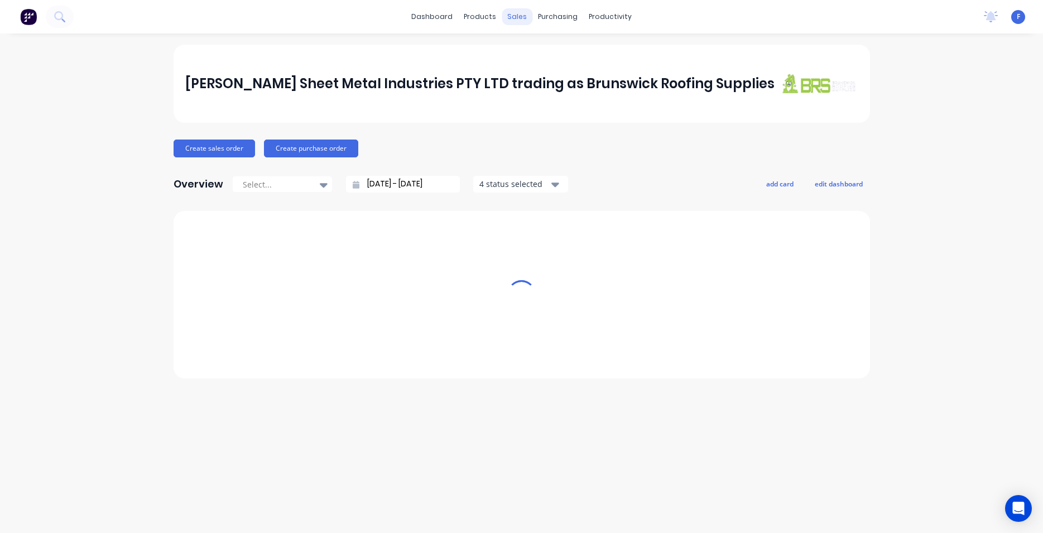
click at [512, 15] on div "sales" at bounding box center [517, 16] width 31 height 17
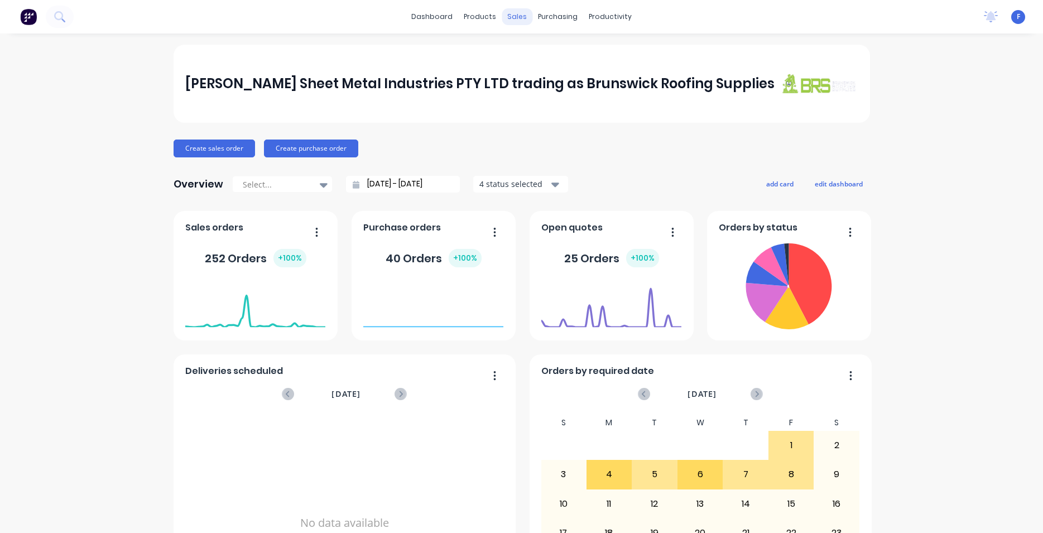
click at [512, 15] on div "sales" at bounding box center [517, 16] width 31 height 17
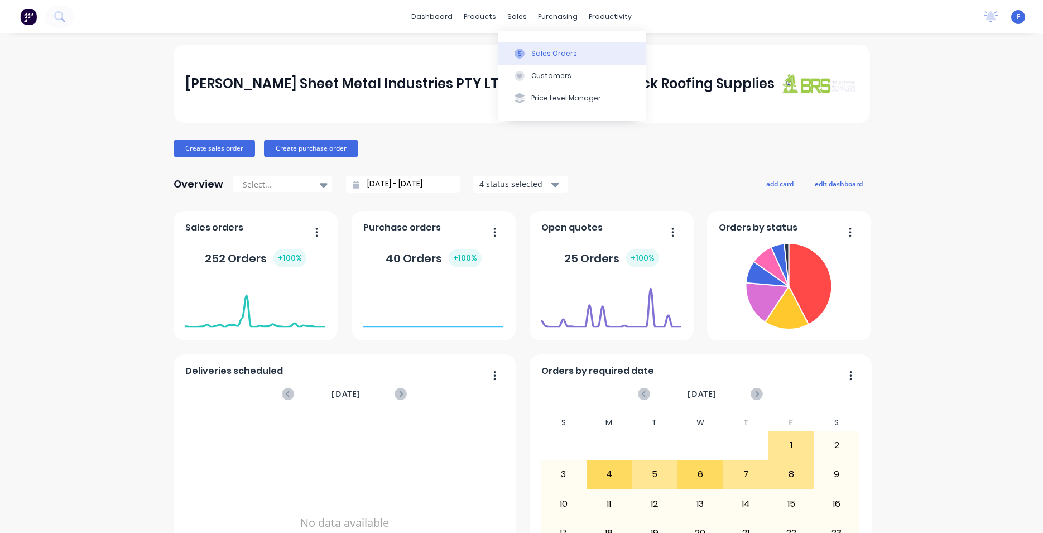
click at [533, 57] on div "Sales Orders" at bounding box center [554, 54] width 46 height 10
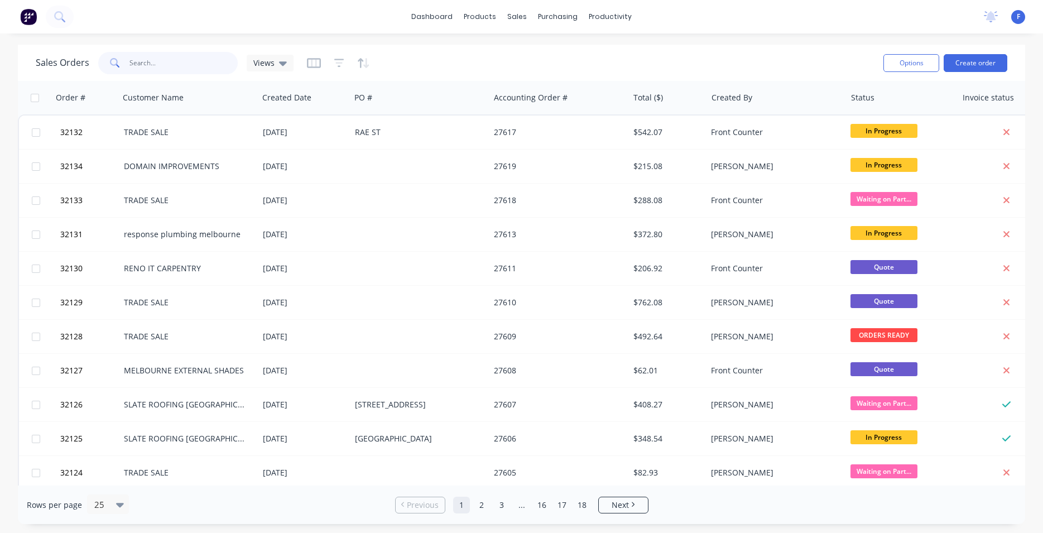
click at [178, 64] on input "text" at bounding box center [183, 63] width 109 height 22
type input "32119"
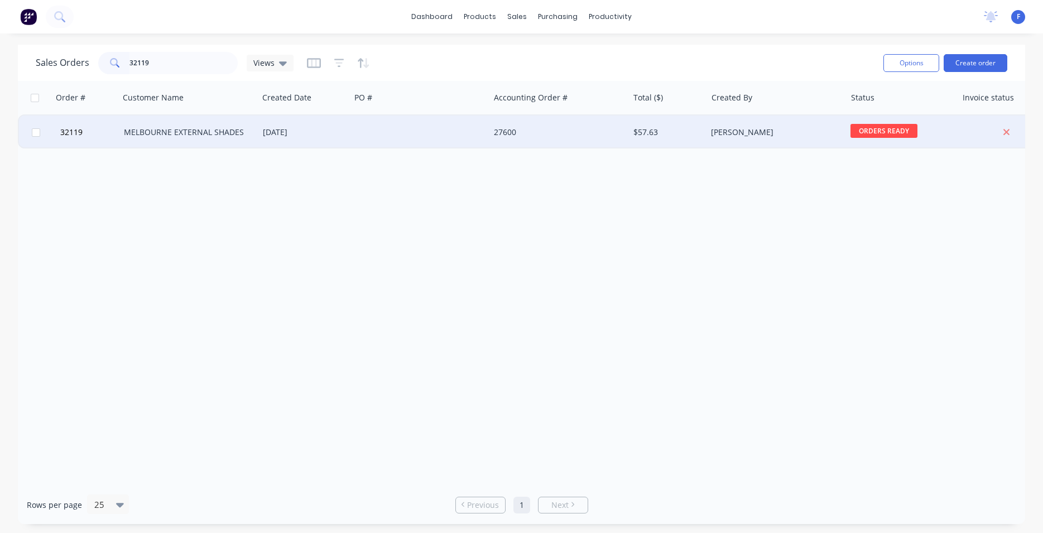
click at [450, 131] on div at bounding box center [419, 132] width 139 height 33
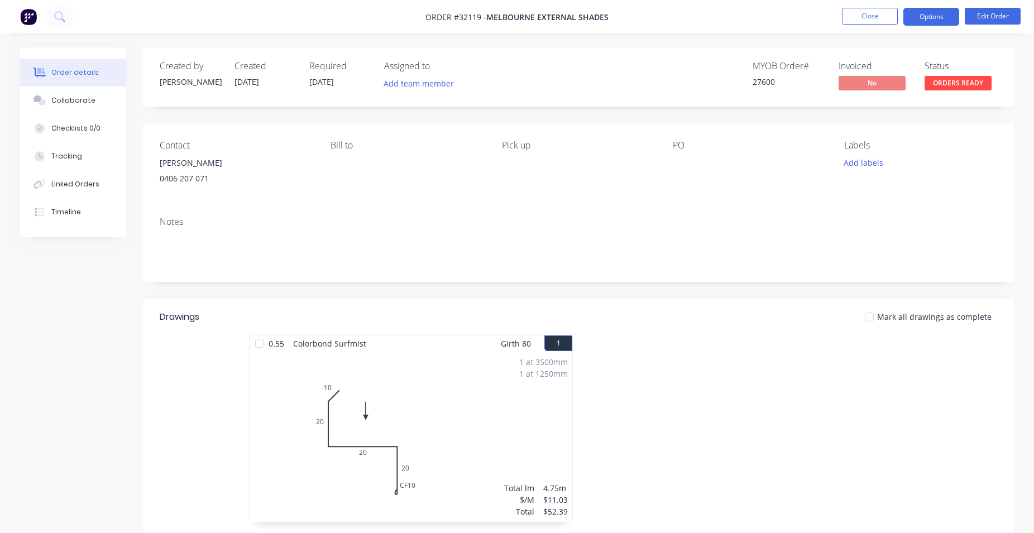
click at [932, 16] on button "Options" at bounding box center [931, 17] width 56 height 18
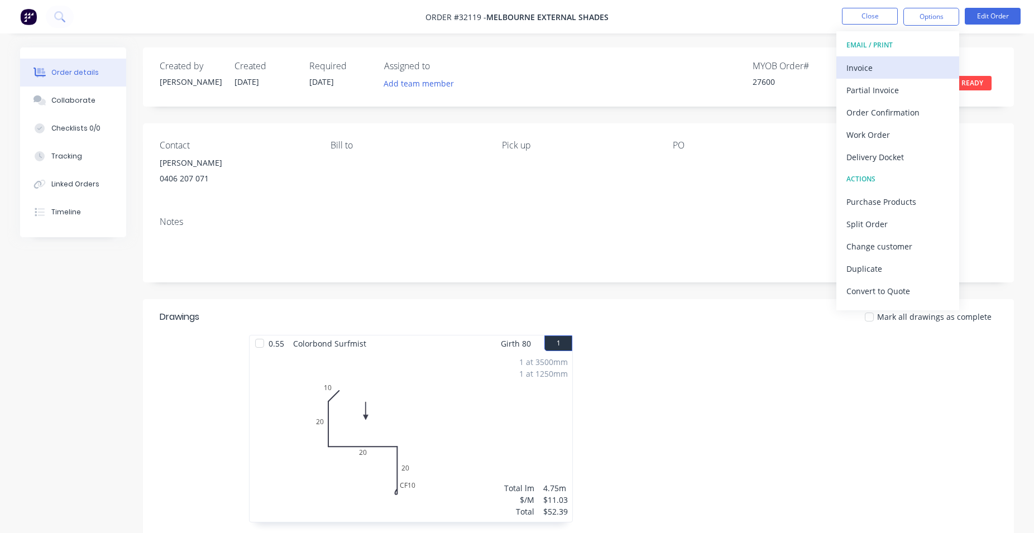
click at [891, 61] on div "Invoice" at bounding box center [897, 68] width 103 height 16
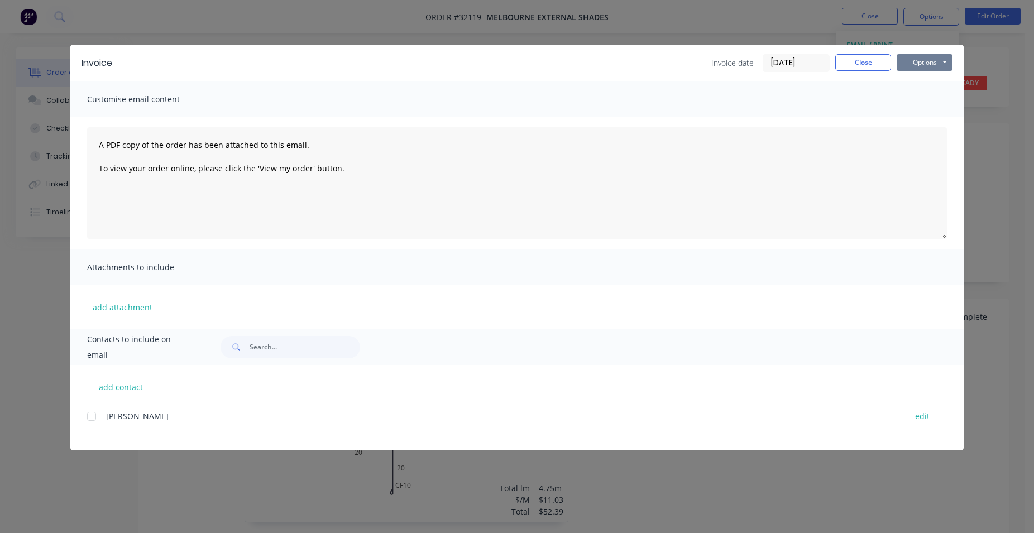
click at [927, 61] on button "Options" at bounding box center [924, 62] width 56 height 17
click at [933, 103] on button "Print" at bounding box center [931, 101] width 71 height 18
click at [869, 56] on button "Close" at bounding box center [863, 62] width 56 height 17
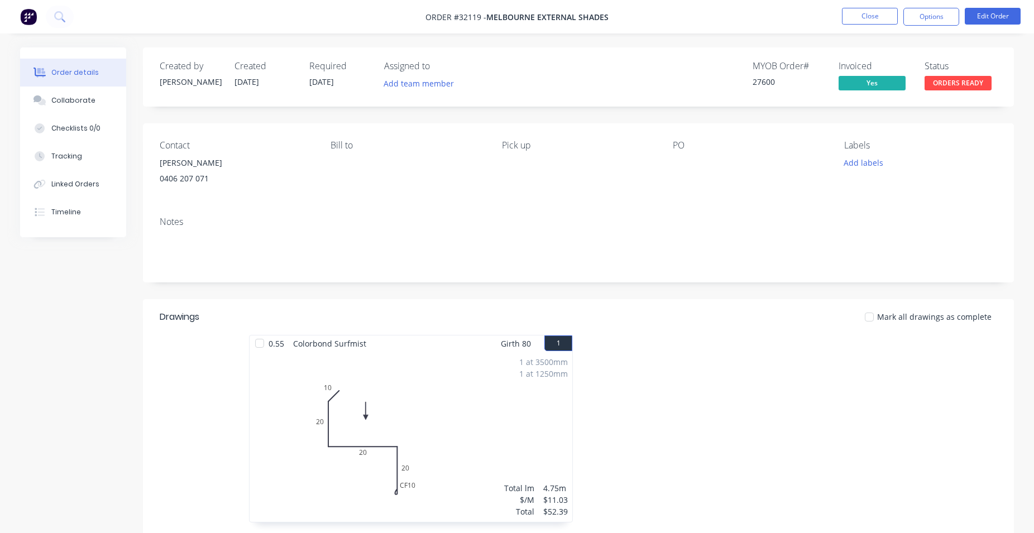
click at [958, 83] on span "ORDERS READY" at bounding box center [957, 83] width 67 height 14
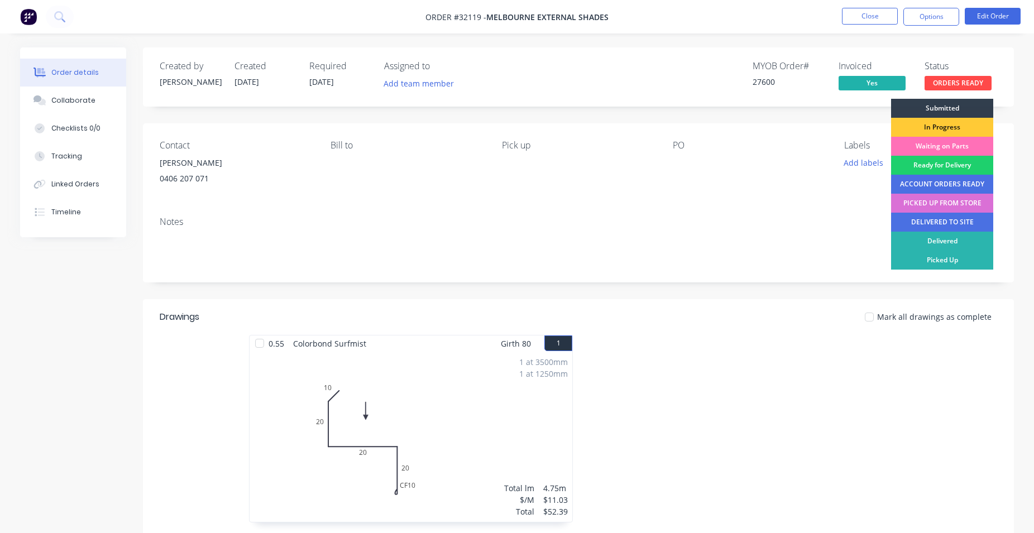
click at [949, 204] on div "PICKED UP FROM STORE" at bounding box center [942, 203] width 102 height 19
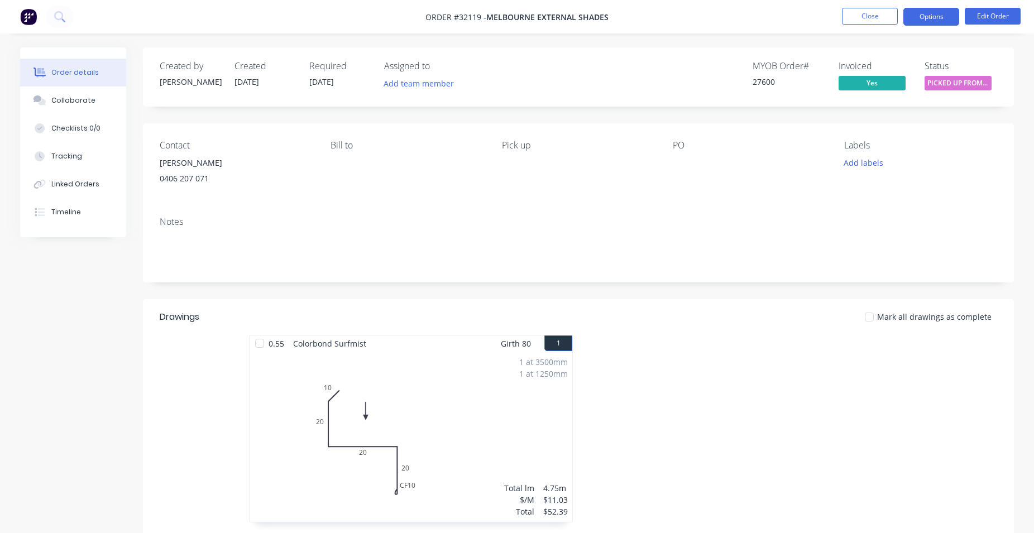
click at [933, 16] on button "Options" at bounding box center [931, 17] width 56 height 18
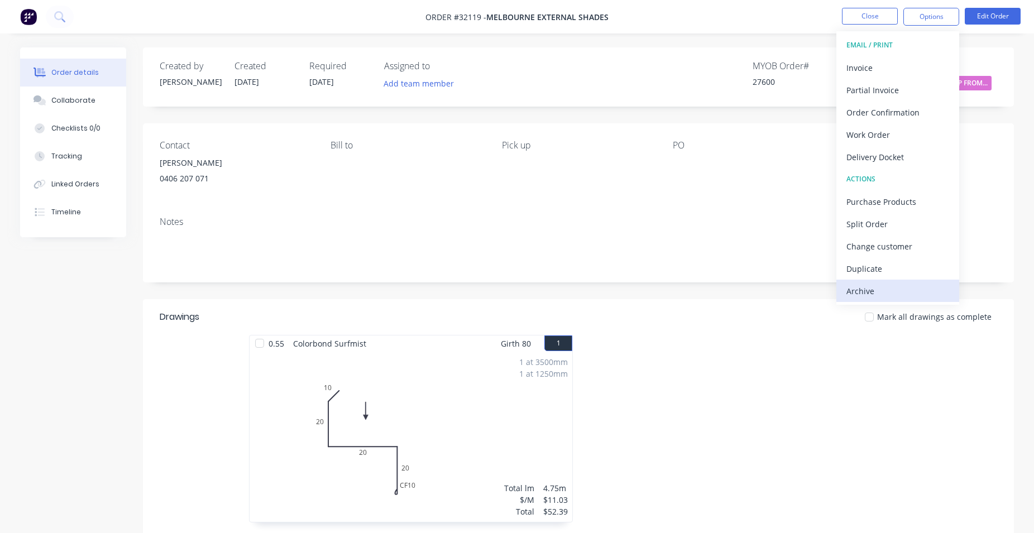
click at [879, 292] on div "Archive" at bounding box center [897, 291] width 103 height 16
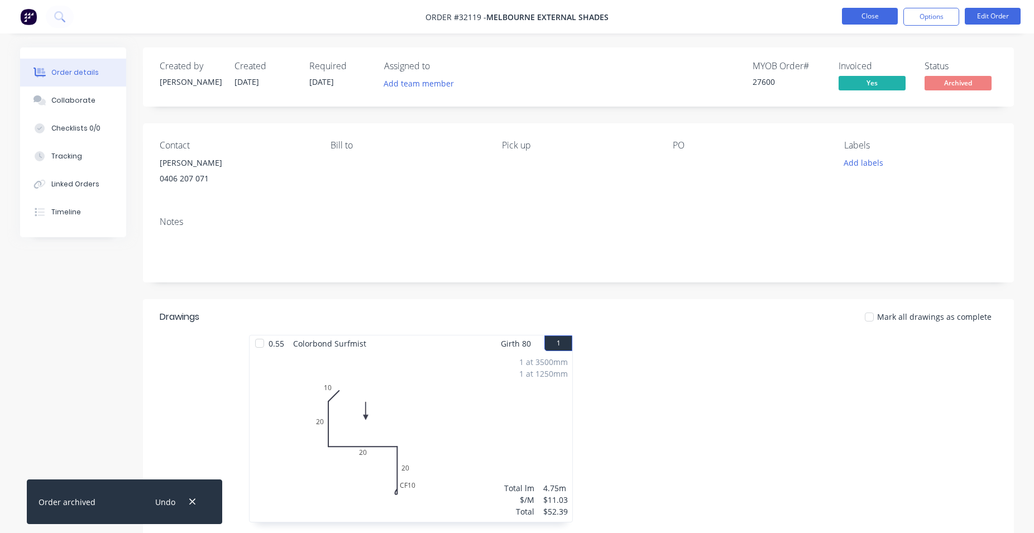
click at [871, 20] on button "Close" at bounding box center [870, 16] width 56 height 17
